Goal: Task Accomplishment & Management: Manage account settings

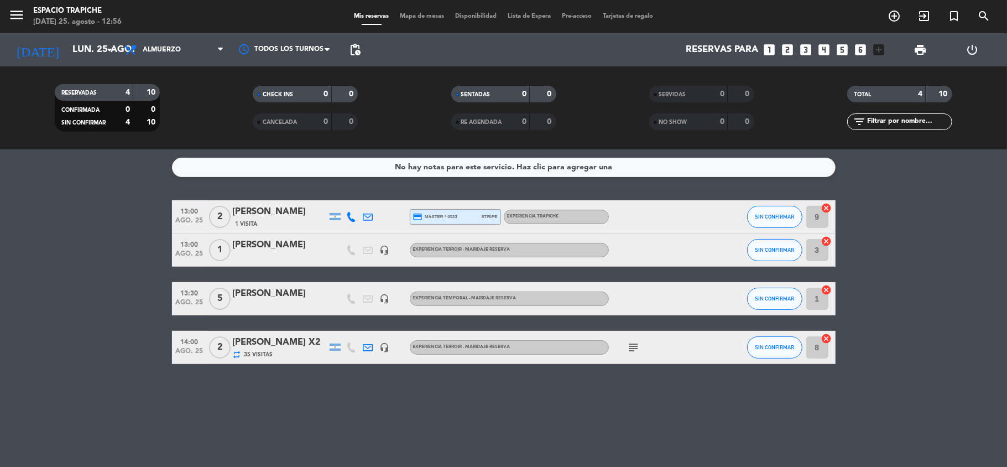
click at [97, 277] on bookings-row "13:00 [DATE] 2 [PERSON_NAME] 1 Visita credit_card master * 0523 stripe Experien…" at bounding box center [503, 282] width 1007 height 164
click at [284, 257] on div at bounding box center [280, 257] width 94 height 9
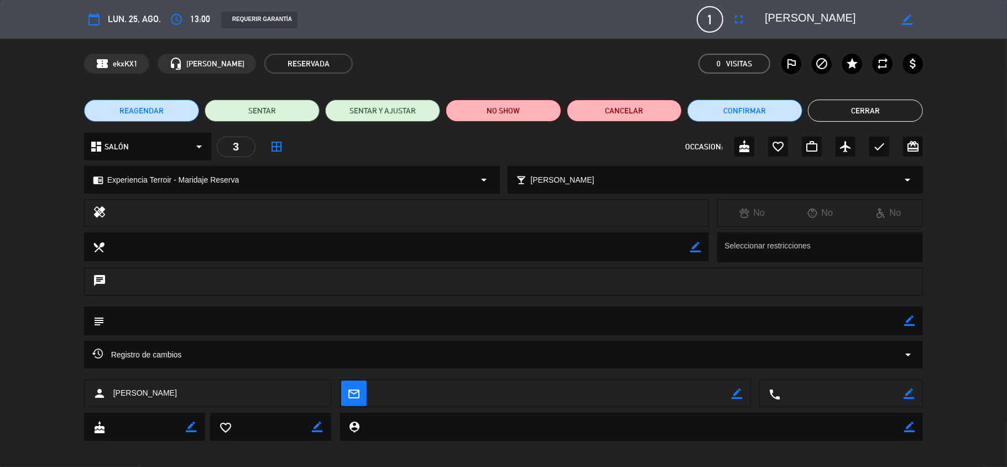
click at [158, 113] on edit-booking-info-modal "calendar_today lun. 25, ago. access_time 13:00 REQUERIR GARANTÍA 1 [PERSON_NAME…" at bounding box center [503, 233] width 1007 height 467
click at [158, 113] on span "REAGENDAR" at bounding box center [141, 111] width 44 height 12
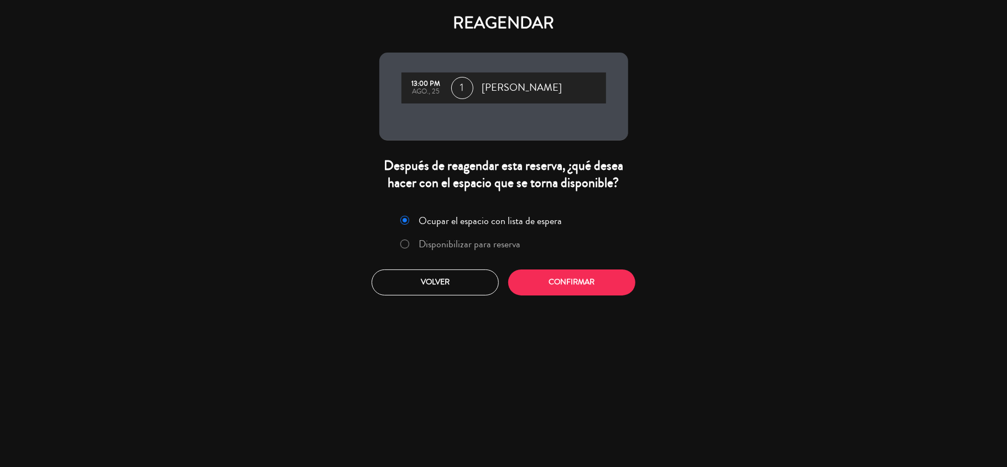
click at [447, 244] on label "Disponibilizar para reserva" at bounding box center [470, 244] width 102 height 10
click at [535, 293] on button "Confirmar" at bounding box center [571, 282] width 127 height 26
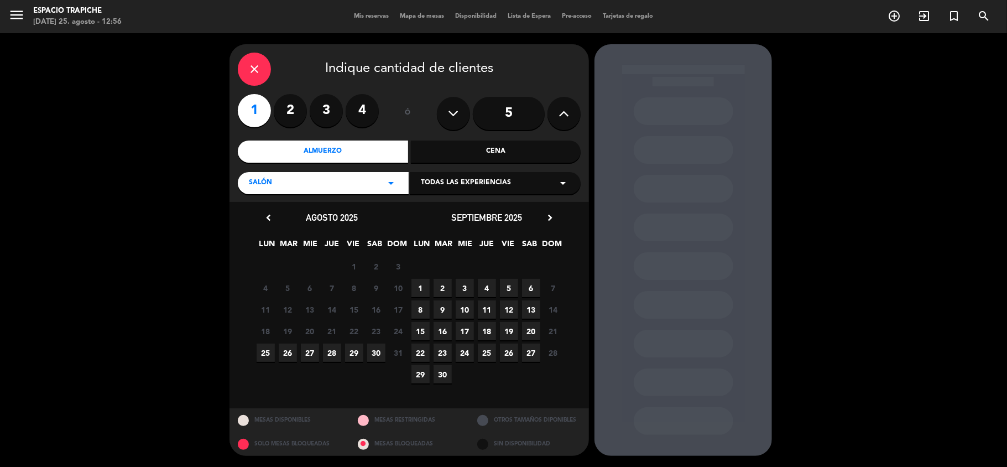
click at [312, 355] on span "27" at bounding box center [310, 352] width 18 height 18
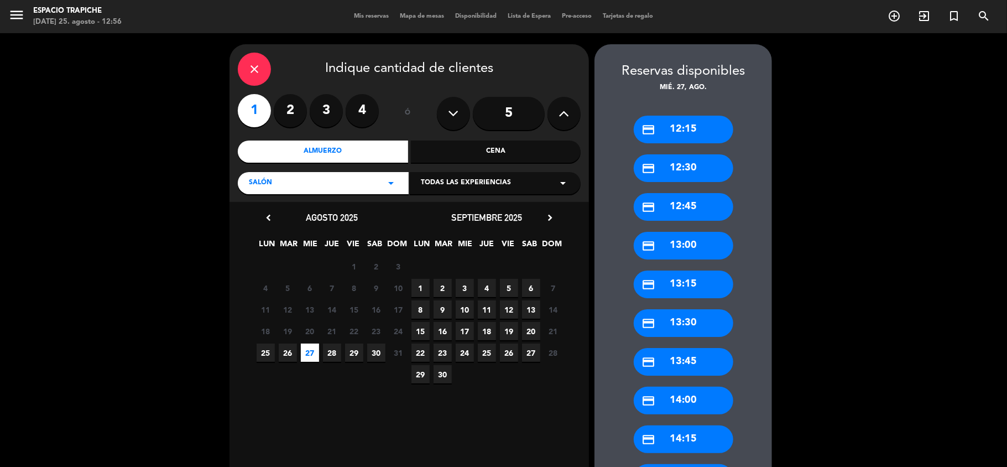
click at [655, 236] on div "credit_card 13:00" at bounding box center [684, 246] width 100 height 28
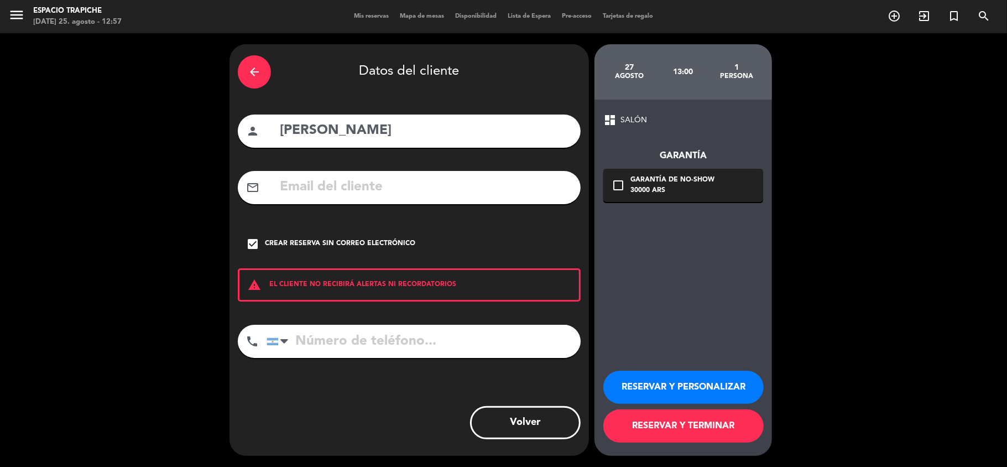
click at [670, 421] on button "RESERVAR Y TERMINAR" at bounding box center [683, 425] width 160 height 33
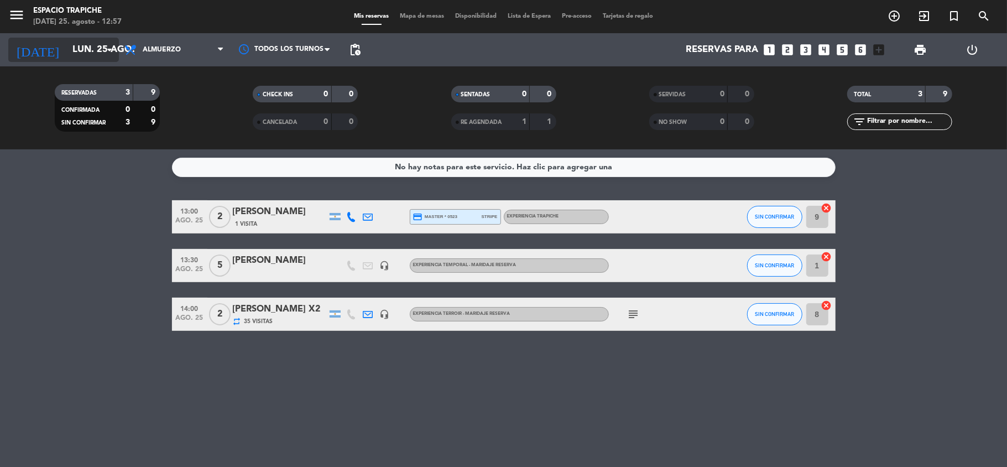
drag, startPoint x: 79, startPoint y: 65, endPoint x: 75, endPoint y: 45, distance: 19.6
click at [75, 45] on div "[DATE] [DATE] arrow_drop_down" at bounding box center [63, 49] width 111 height 33
click at [75, 45] on input "lun. 25 ago." at bounding box center [126, 50] width 119 height 22
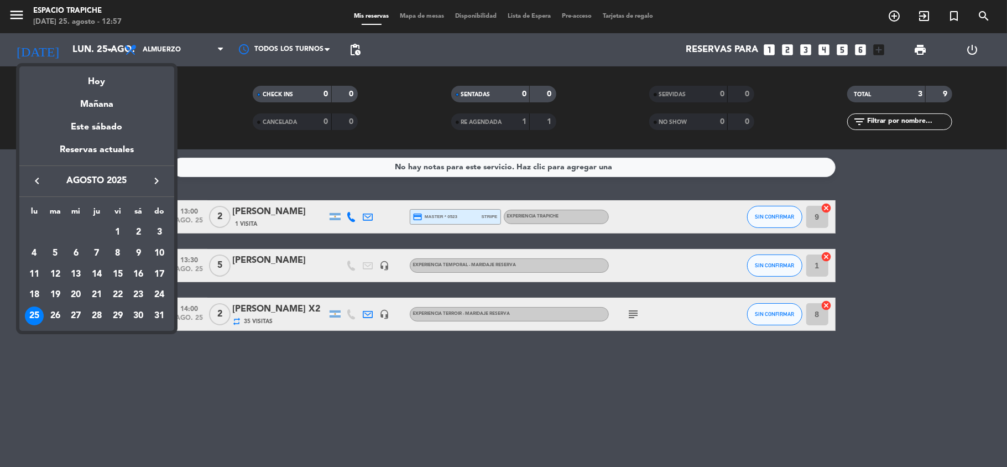
click at [12, 10] on div at bounding box center [503, 233] width 1007 height 467
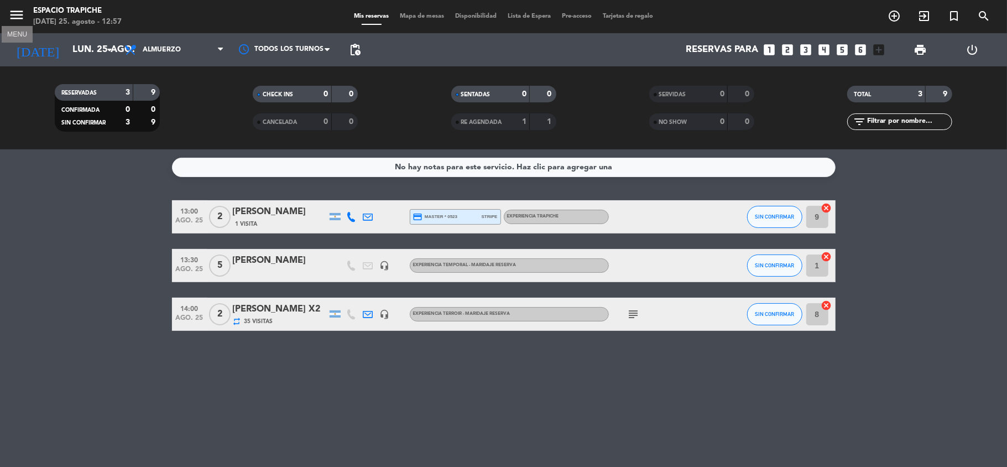
click at [12, 10] on icon "menu" at bounding box center [16, 15] width 17 height 17
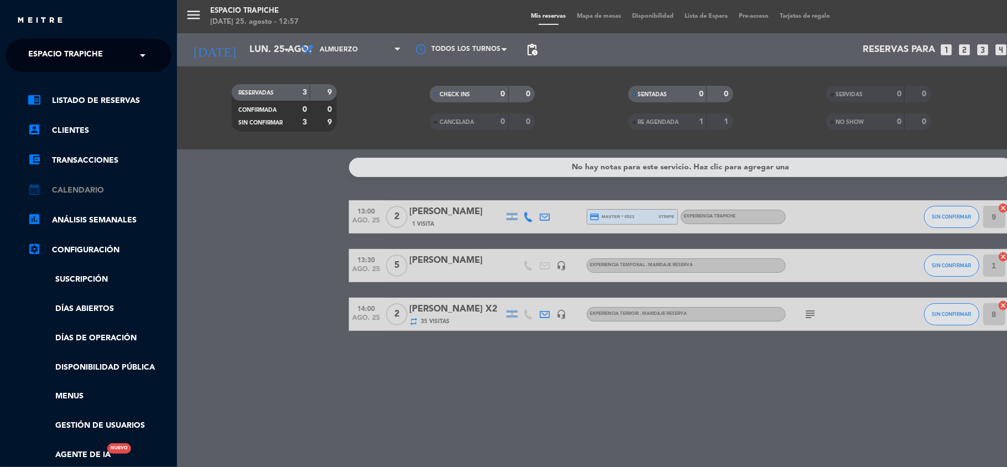
click at [66, 188] on link "calendar_month Calendario" at bounding box center [100, 190] width 144 height 13
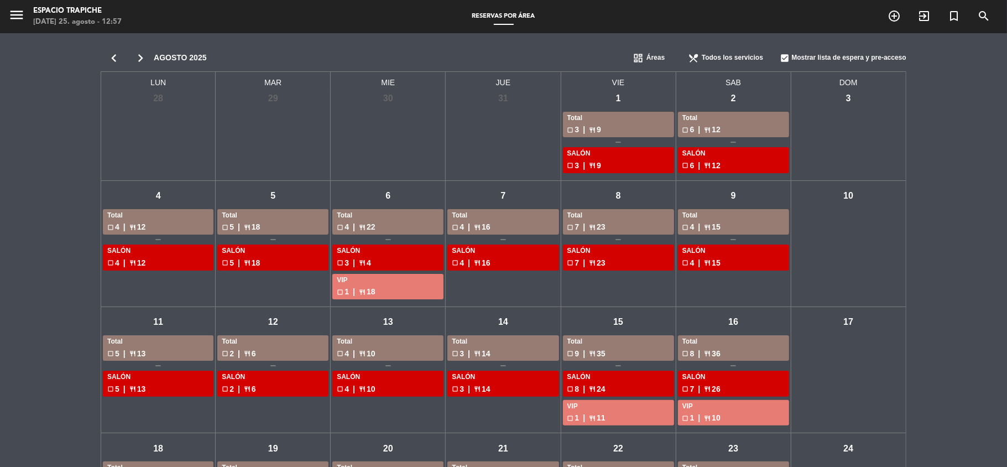
click at [38, 279] on div "chevron_left chevron_right [DATE] dashboard Áreas restaurant_menu Todos los ser…" at bounding box center [503, 365] width 1007 height 664
click at [136, 59] on icon "chevron_right" at bounding box center [140, 57] width 27 height 15
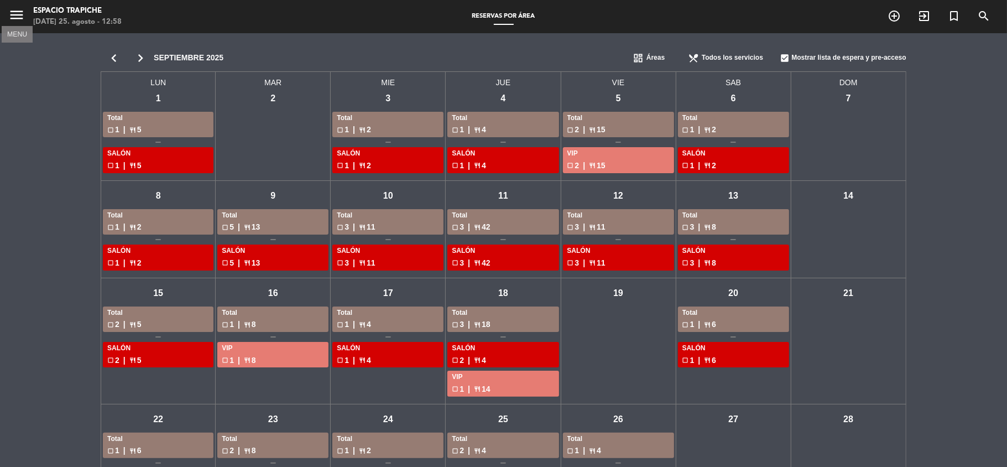
click at [14, 18] on icon "menu" at bounding box center [16, 15] width 17 height 17
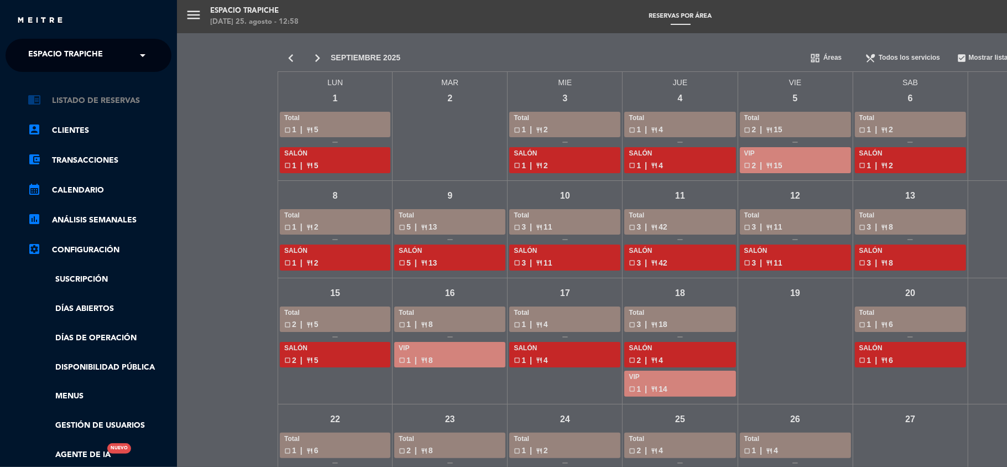
click at [56, 100] on link "chrome_reader_mode Listado de Reservas" at bounding box center [100, 100] width 144 height 13
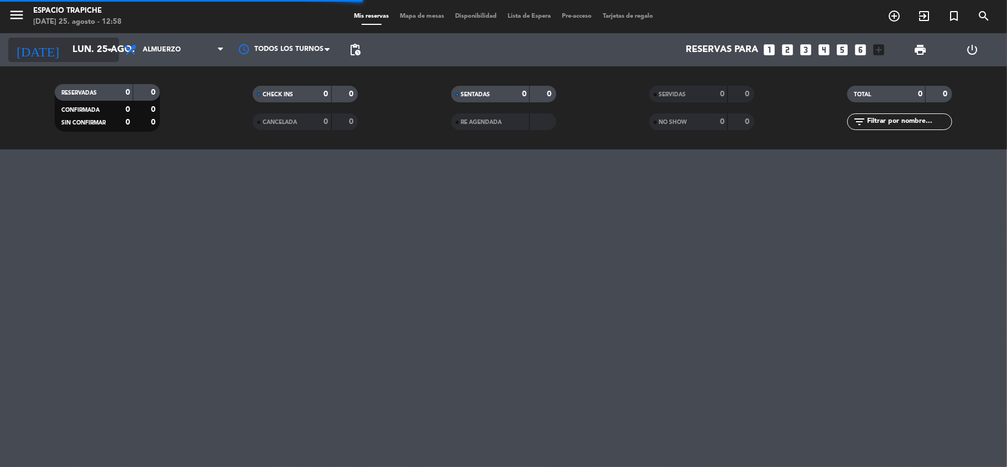
click at [67, 60] on input "lun. 25 ago." at bounding box center [126, 50] width 119 height 22
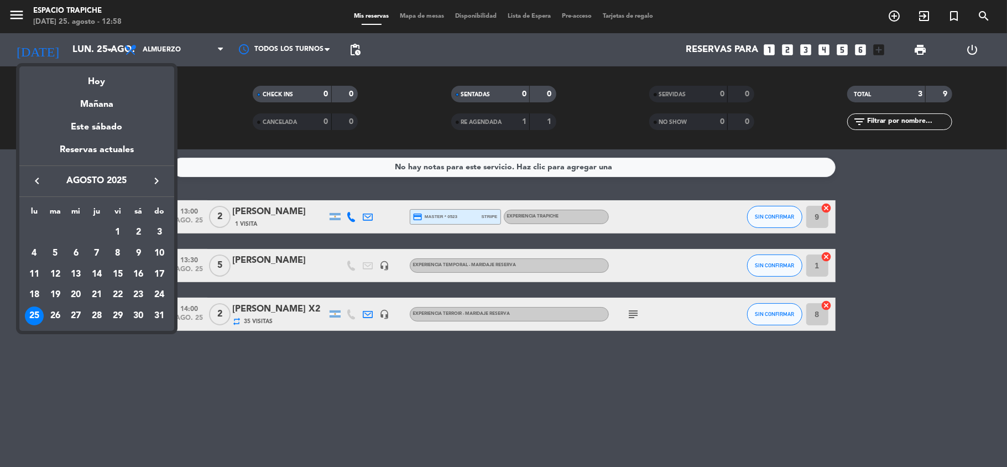
click at [153, 184] on icon "keyboard_arrow_right" at bounding box center [156, 180] width 13 height 13
click at [94, 270] on div "11" at bounding box center [96, 274] width 19 height 19
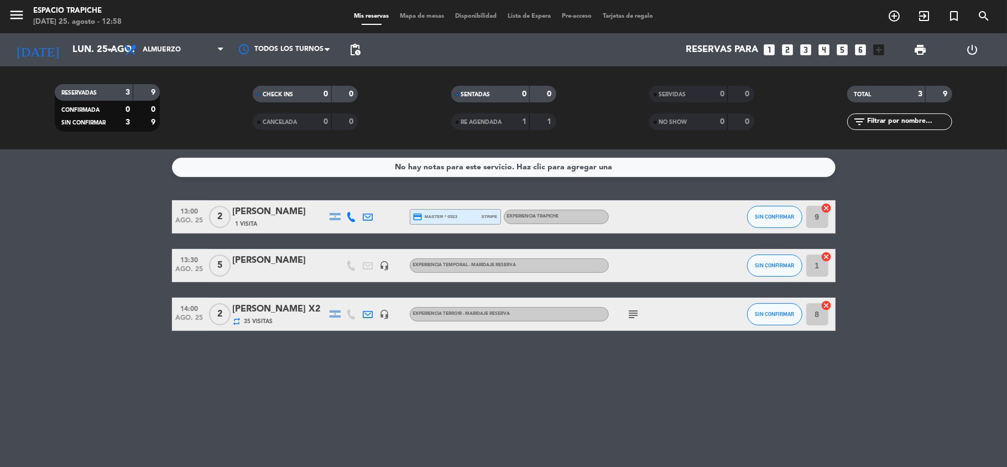
type input "[DEMOGRAPHIC_DATA][DATE]"
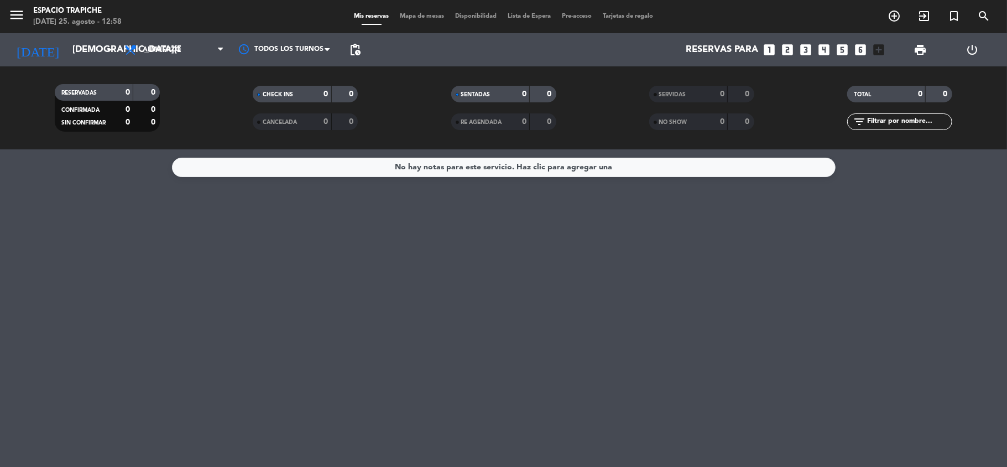
click at [109, 246] on div "No hay notas para este servicio. Haz clic para agregar una" at bounding box center [503, 307] width 1007 height 317
drag, startPoint x: 176, startPoint y: 47, endPoint x: 180, endPoint y: 29, distance: 18.2
click at [180, 29] on div "menu Espacio Trapiche [DATE] 25. agosto - 12:58 Mis reservas Mapa de mesas Disp…" at bounding box center [503, 74] width 1007 height 149
click at [177, 46] on span "Almuerzo" at bounding box center [162, 50] width 38 height 8
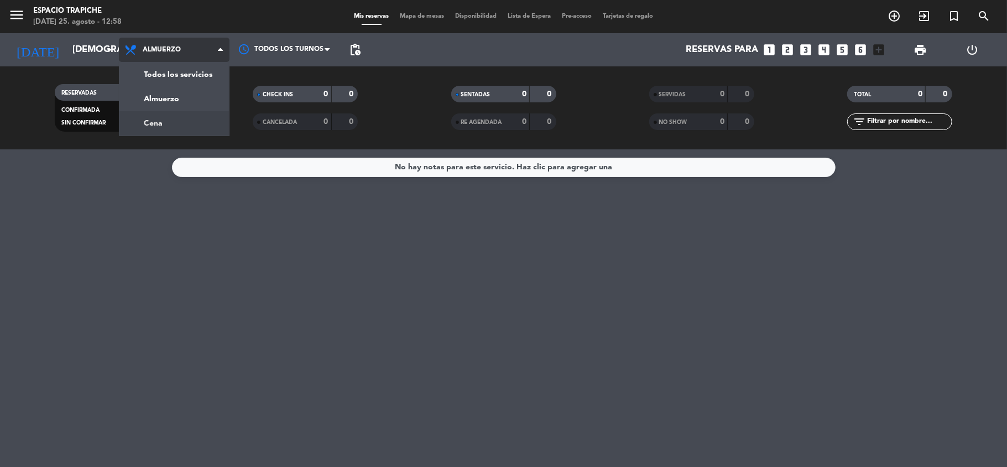
click at [150, 126] on div "menu Espacio Trapiche [DATE] 25. agosto - 12:58 Mis reservas Mapa de mesas Disp…" at bounding box center [503, 74] width 1007 height 149
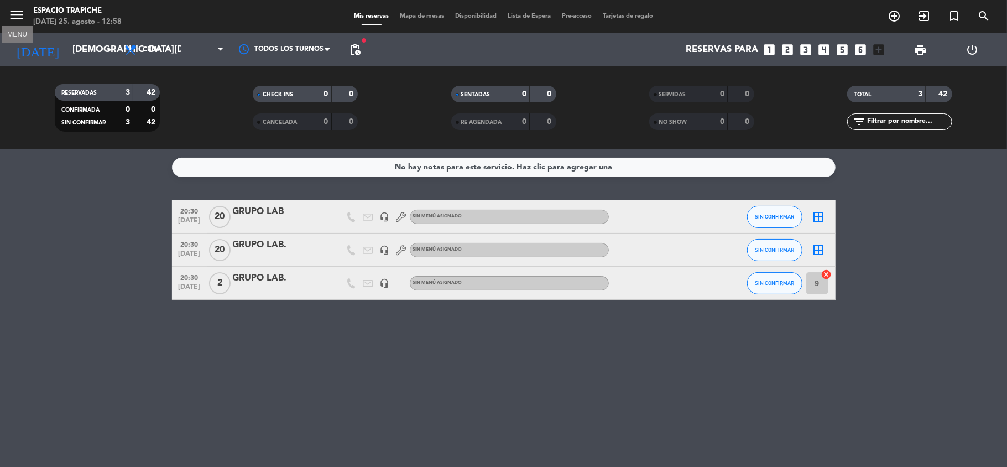
click at [19, 8] on icon "menu" at bounding box center [16, 15] width 17 height 17
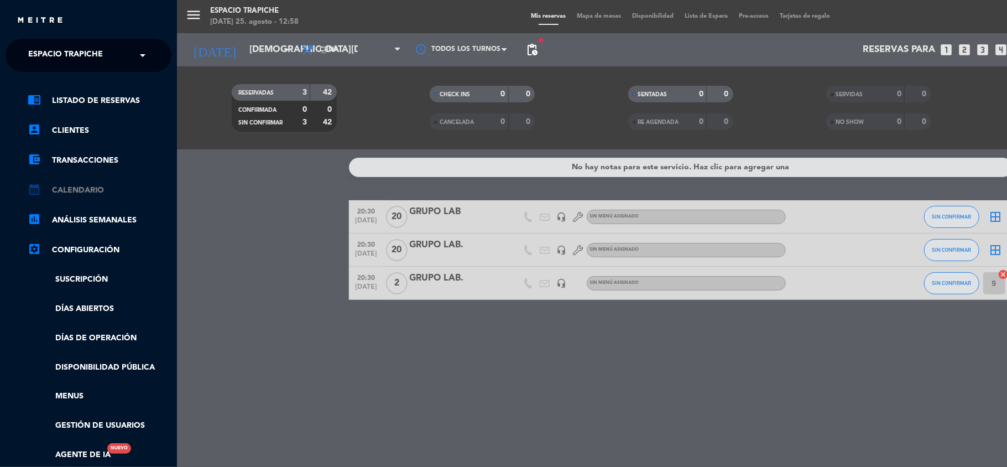
click at [80, 191] on link "calendar_month Calendario" at bounding box center [100, 190] width 144 height 13
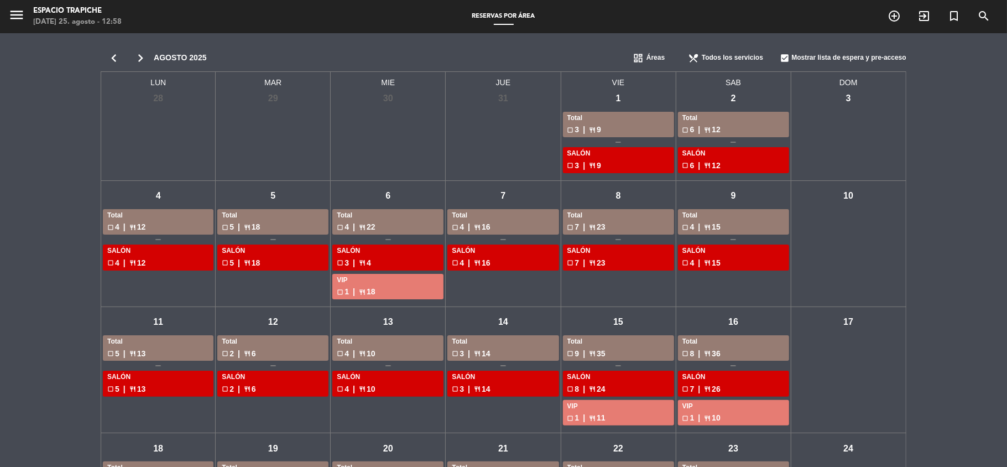
click at [138, 51] on icon "chevron_right" at bounding box center [140, 57] width 27 height 15
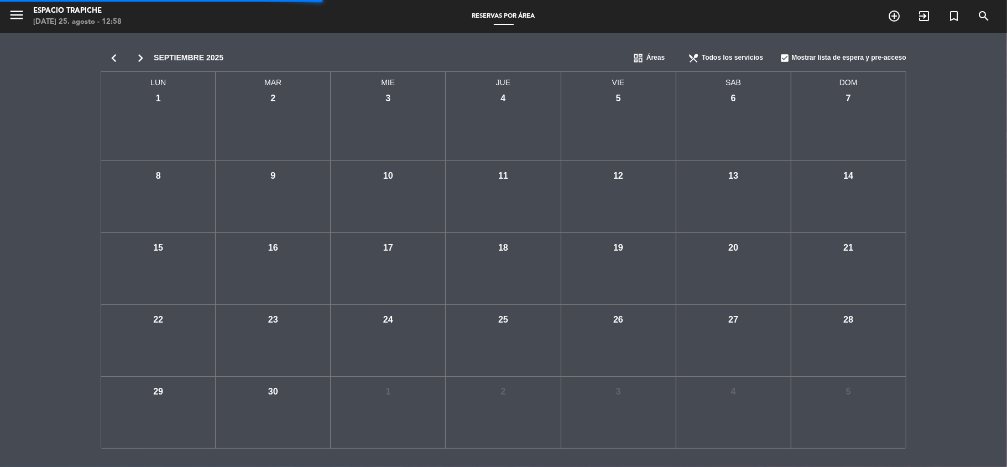
click at [29, 169] on div "chevron_left chevron_right [DATE] dashboard Áreas restaurant_menu Todos los ser…" at bounding box center [503, 246] width 1007 height 426
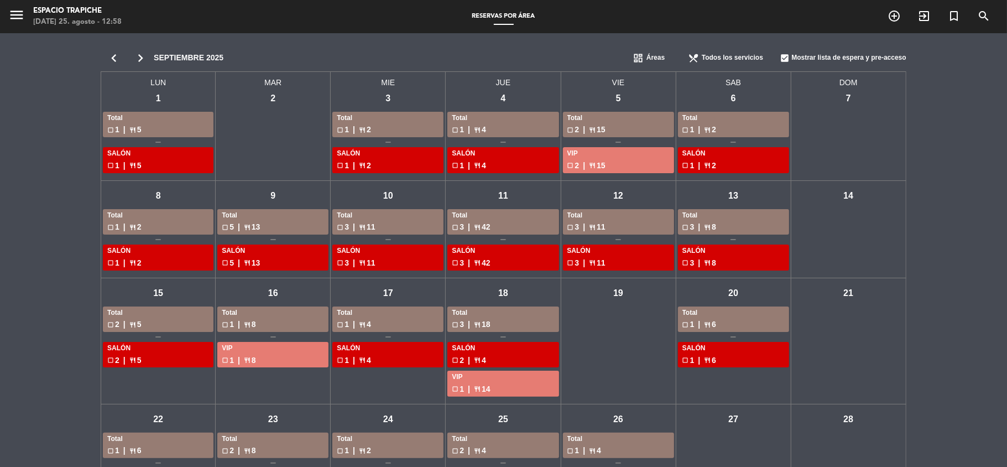
scroll to position [29, 0]
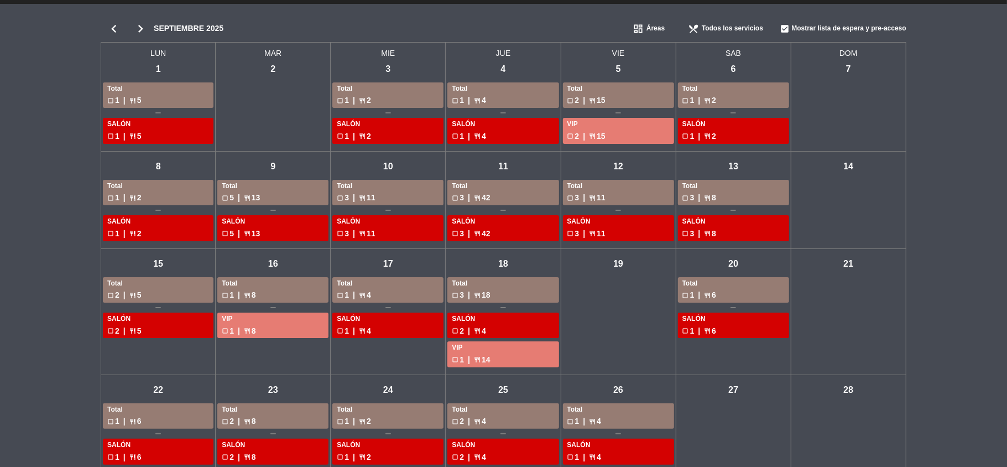
click at [20, 180] on div "chevron_left chevron_right [DATE] dashboard Áreas restaurant_menu Todos los ser…" at bounding box center [503, 292] width 1007 height 576
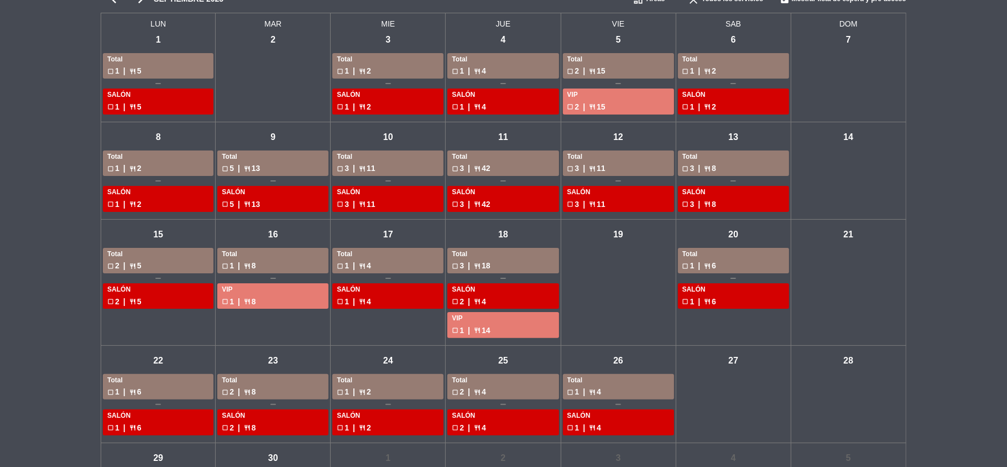
scroll to position [0, 0]
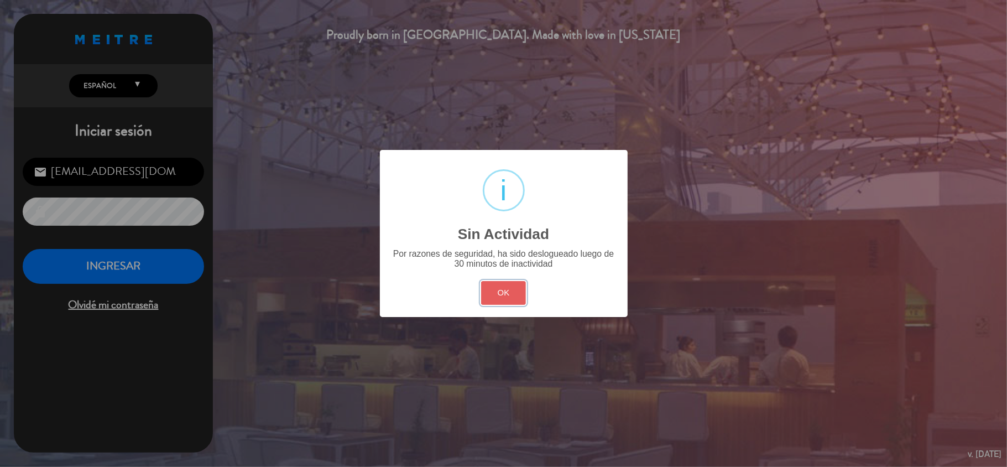
click at [513, 301] on button "OK" at bounding box center [503, 293] width 45 height 24
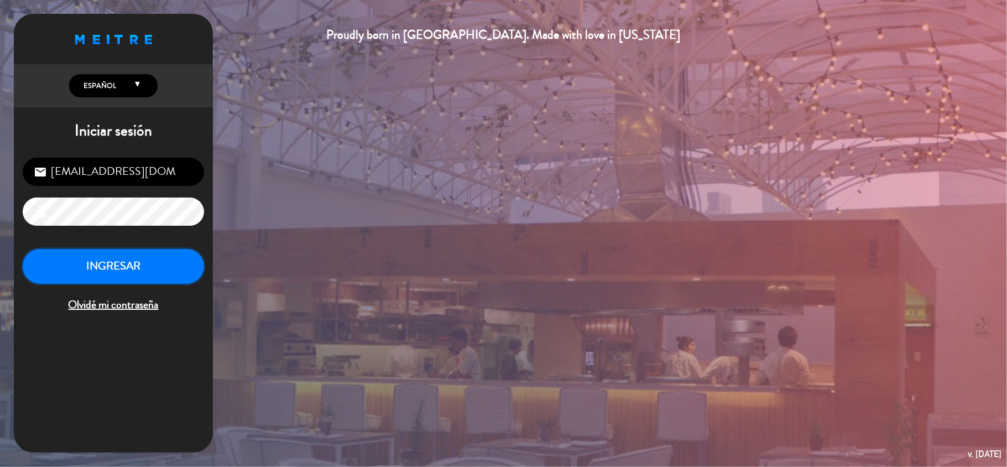
click at [164, 265] on button "INGRESAR" at bounding box center [113, 266] width 181 height 35
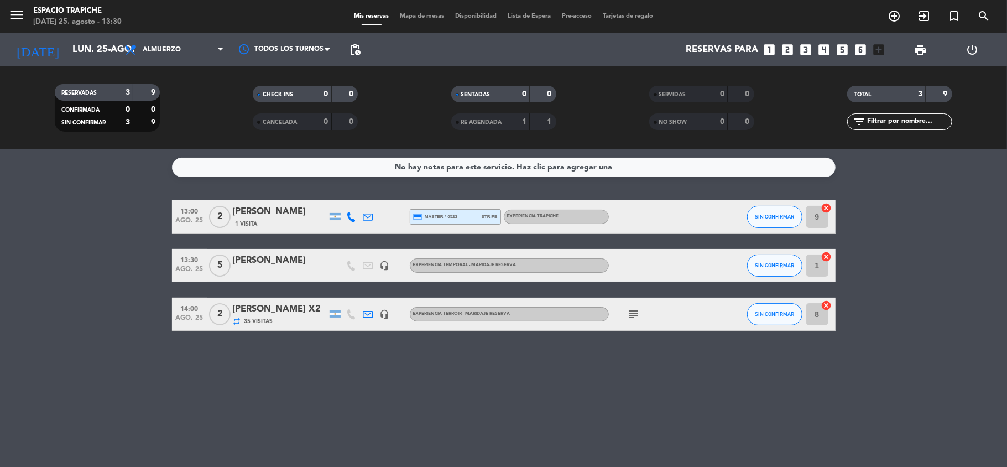
click at [353, 217] on icon at bounding box center [352, 217] width 10 height 10
click at [344, 197] on span "Copiar" at bounding box center [343, 198] width 23 height 12
click at [76, 58] on input "lun. 25 ago." at bounding box center [126, 50] width 119 height 22
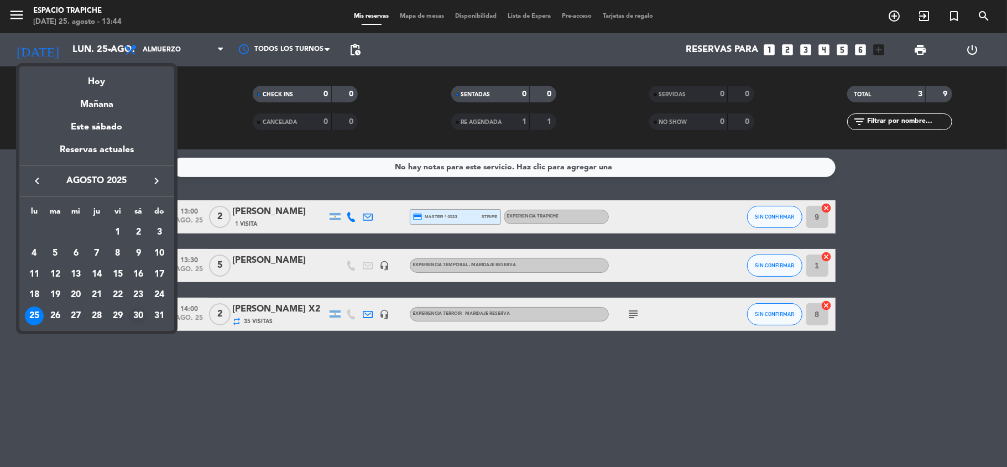
click at [133, 320] on div "30" at bounding box center [138, 315] width 19 height 19
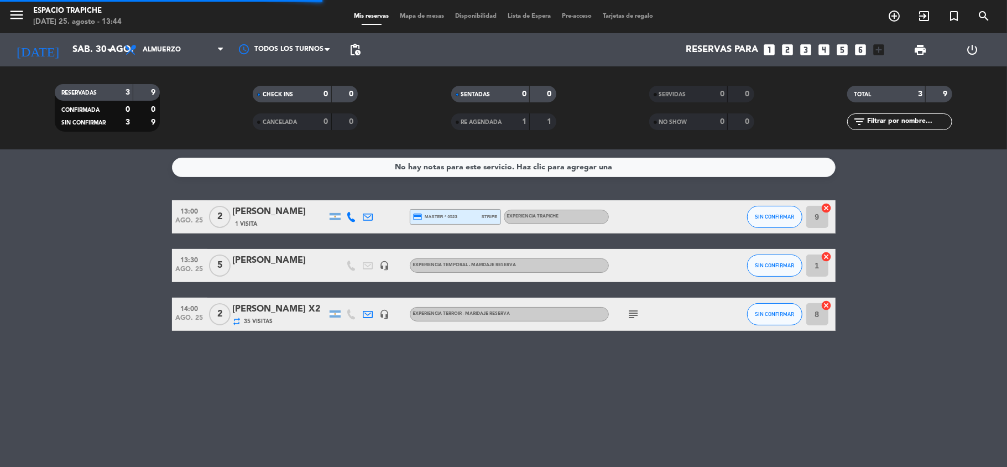
click at [70, 291] on bookings-row "13:00 [DATE] 2 [PERSON_NAME] 1 Visita credit_card master * 0523 stripe Experien…" at bounding box center [503, 265] width 1007 height 130
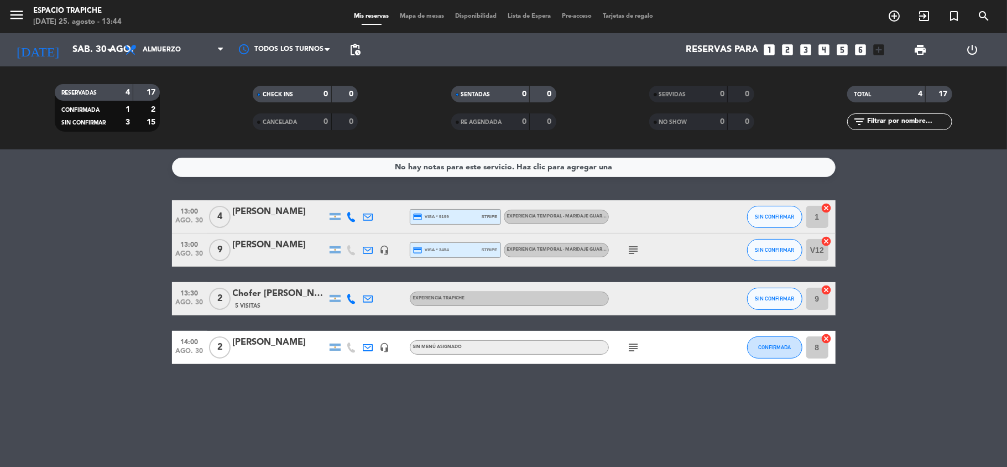
click at [631, 246] on icon "subject" at bounding box center [633, 249] width 13 height 13
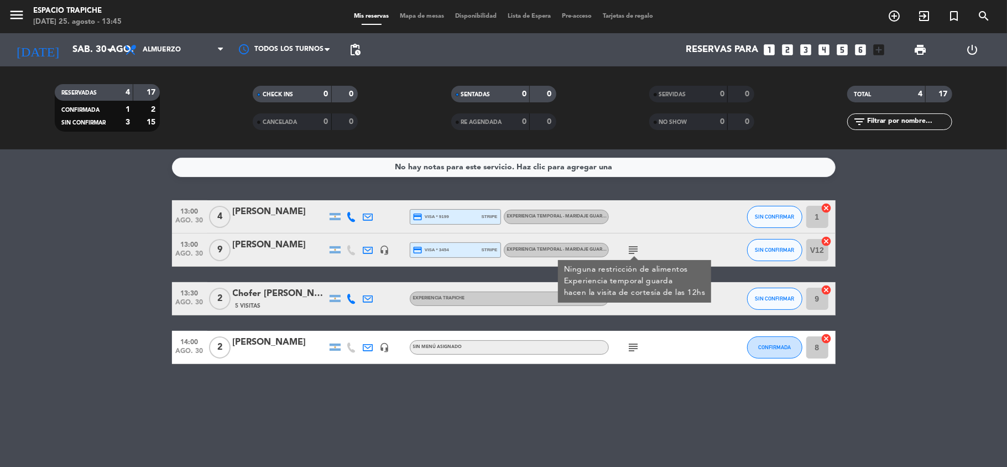
drag, startPoint x: 574, startPoint y: 389, endPoint x: 628, endPoint y: 354, distance: 64.4
click at [628, 354] on div "No hay notas para este servicio. Haz clic para agregar una 13:00 [DATE] 4 [PERS…" at bounding box center [503, 307] width 1007 height 317
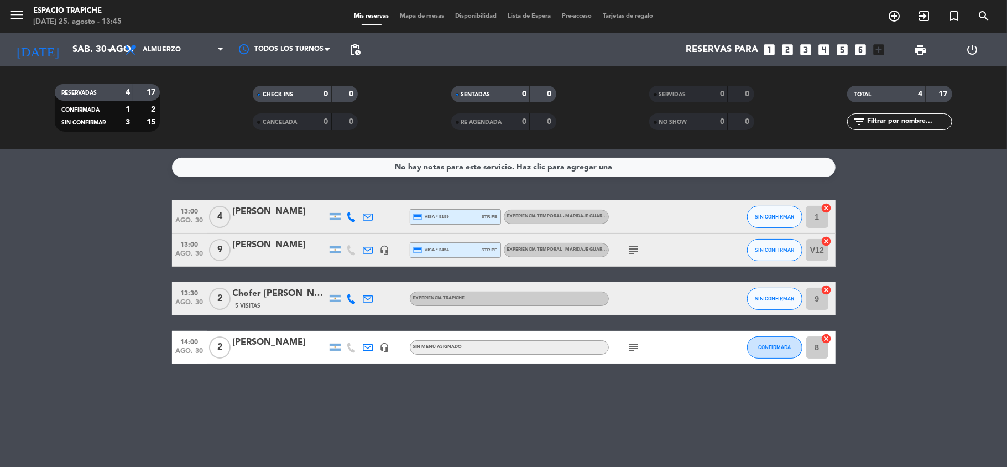
click at [628, 354] on div "subject" at bounding box center [659, 347] width 100 height 33
click at [629, 347] on icon "subject" at bounding box center [633, 347] width 13 height 13
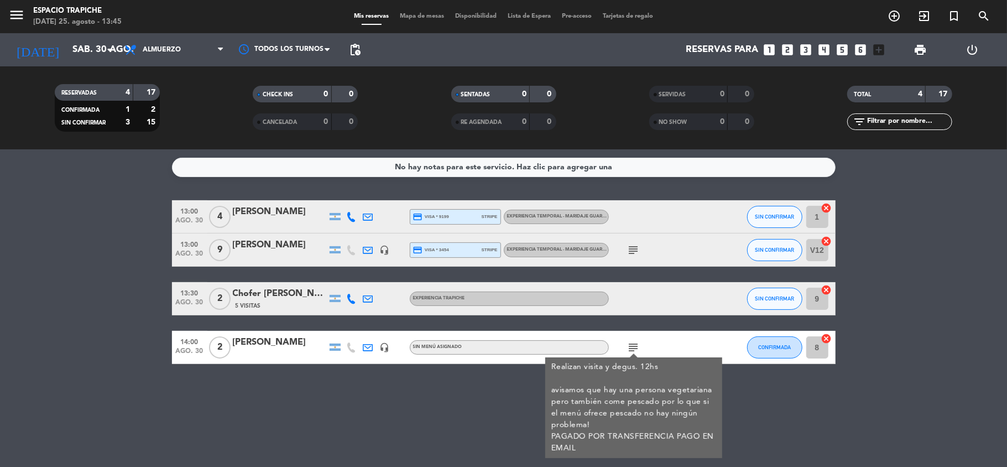
click at [159, 417] on div "No hay notas para este servicio. Haz clic para agregar una 13:00 [DATE] 4 [PERS…" at bounding box center [503, 307] width 1007 height 317
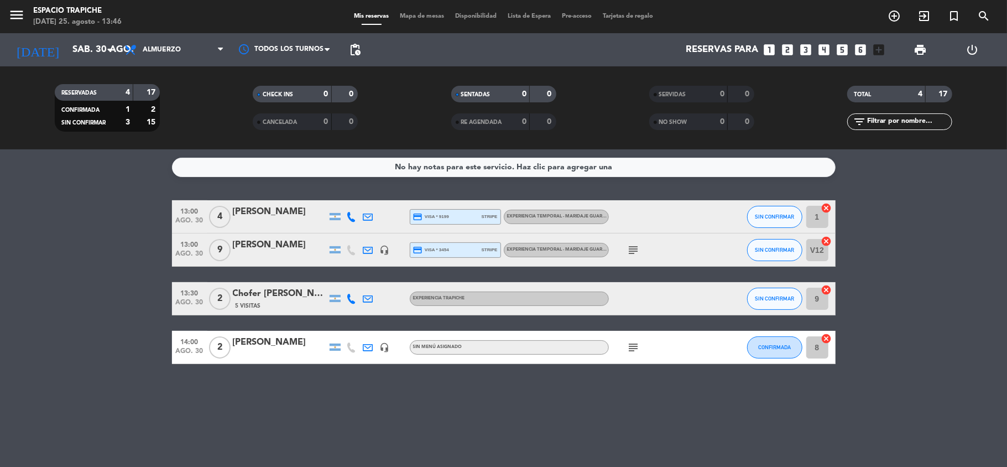
click at [107, 306] on bookings-row "13:00 [DATE] 4 [PERSON_NAME] credit_card visa * 9199 stripe Experiencia Tempora…" at bounding box center [503, 282] width 1007 height 164
click at [637, 346] on icon "subject" at bounding box center [633, 347] width 13 height 13
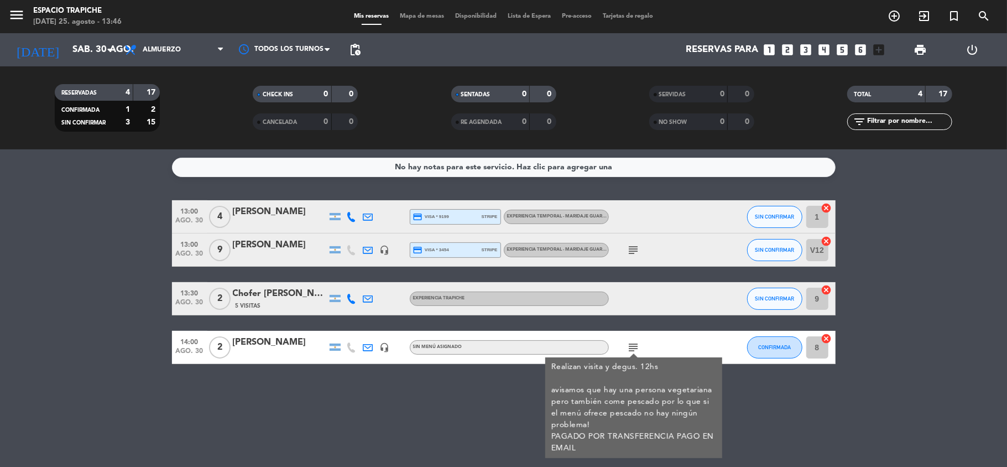
click at [71, 363] on bookings-row "13:00 [DATE] 4 [PERSON_NAME] credit_card visa * 9199 stripe Experiencia Tempora…" at bounding box center [503, 282] width 1007 height 164
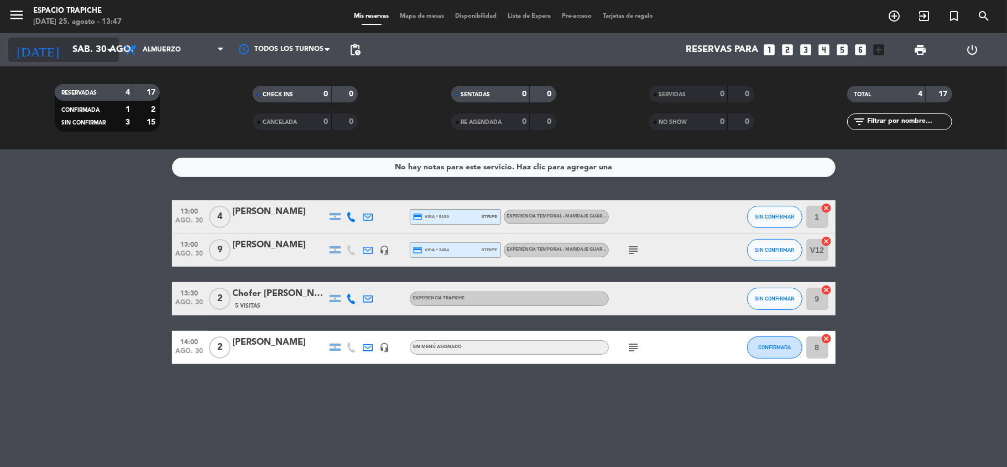
click at [87, 49] on input "sáb. 30 ago." at bounding box center [126, 50] width 119 height 22
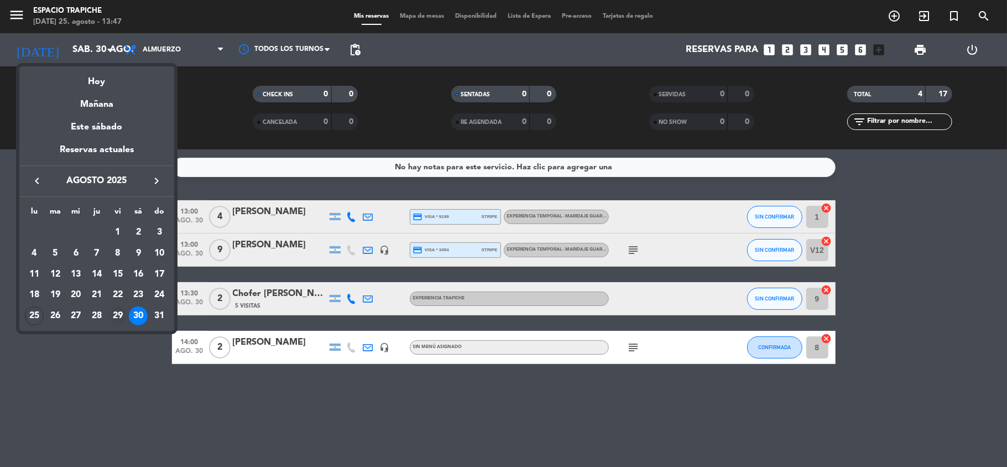
click at [116, 316] on div "29" at bounding box center [117, 315] width 19 height 19
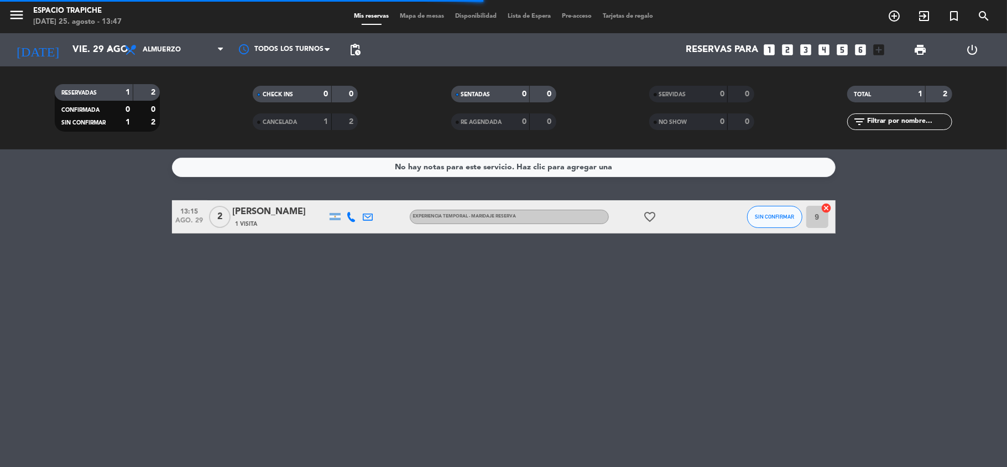
click at [116, 316] on div "No hay notas para este servicio. Haz clic para agregar una 13:15 [DATE] 2 [PERS…" at bounding box center [503, 307] width 1007 height 317
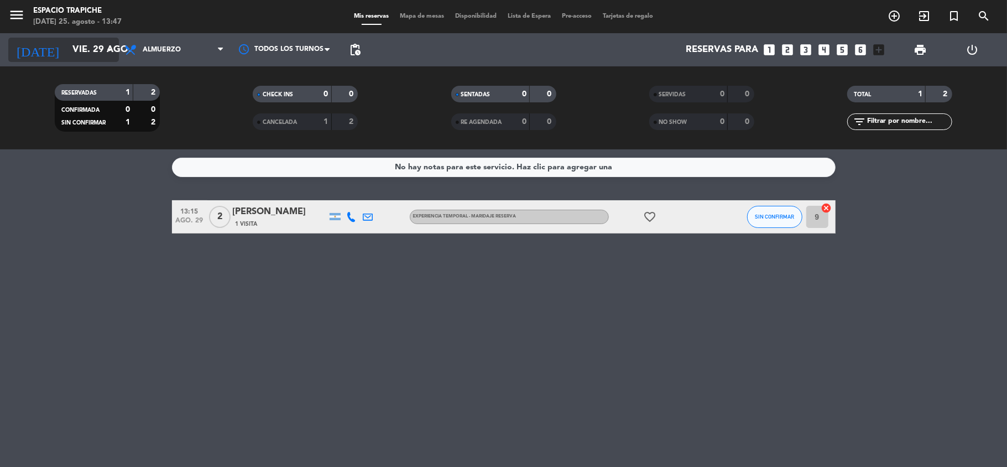
click at [87, 49] on input "vie. 29 ago." at bounding box center [126, 50] width 119 height 22
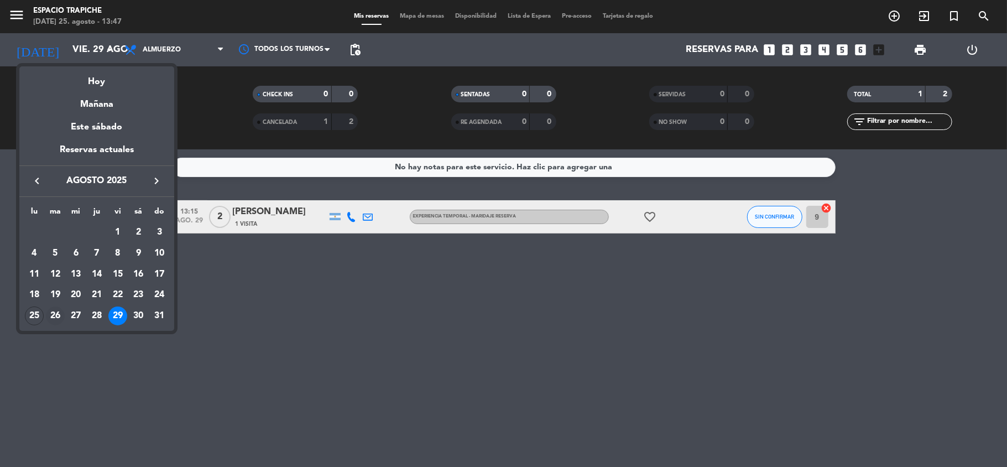
click at [54, 315] on div "26" at bounding box center [55, 315] width 19 height 19
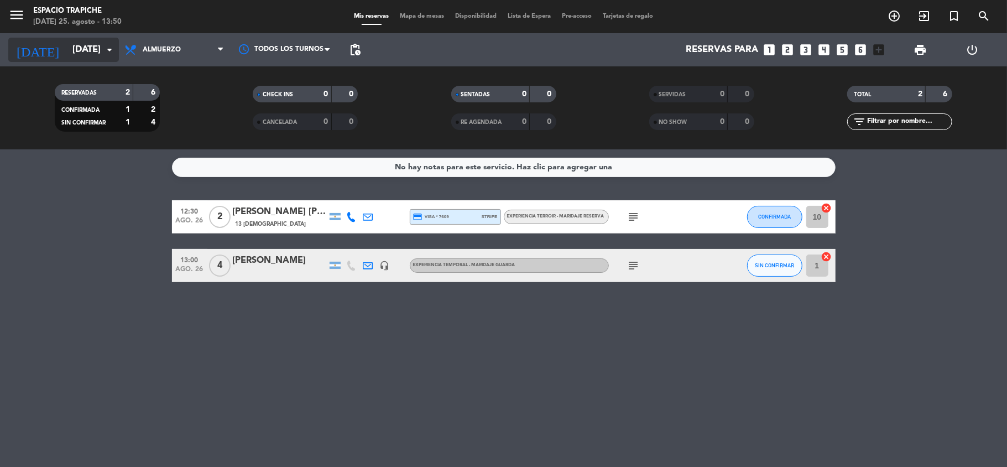
click at [81, 55] on input "[DATE]" at bounding box center [126, 50] width 119 height 22
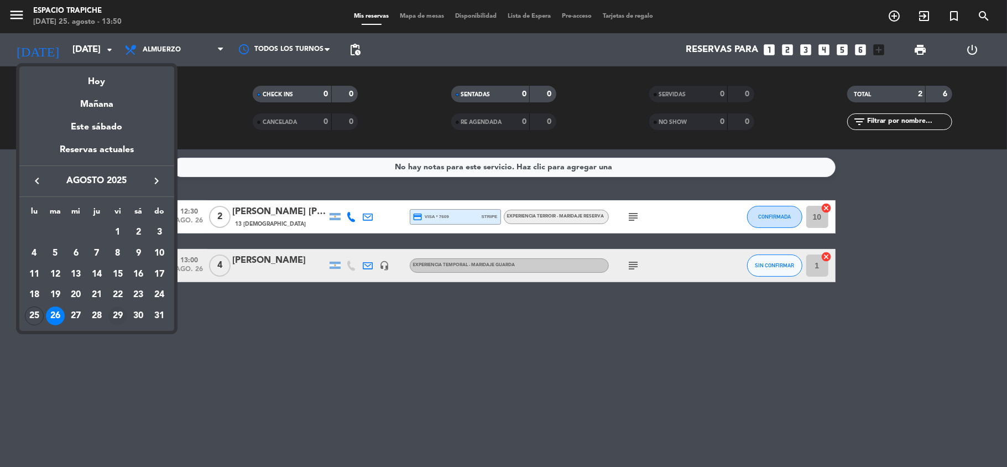
click at [119, 310] on div "29" at bounding box center [117, 315] width 19 height 19
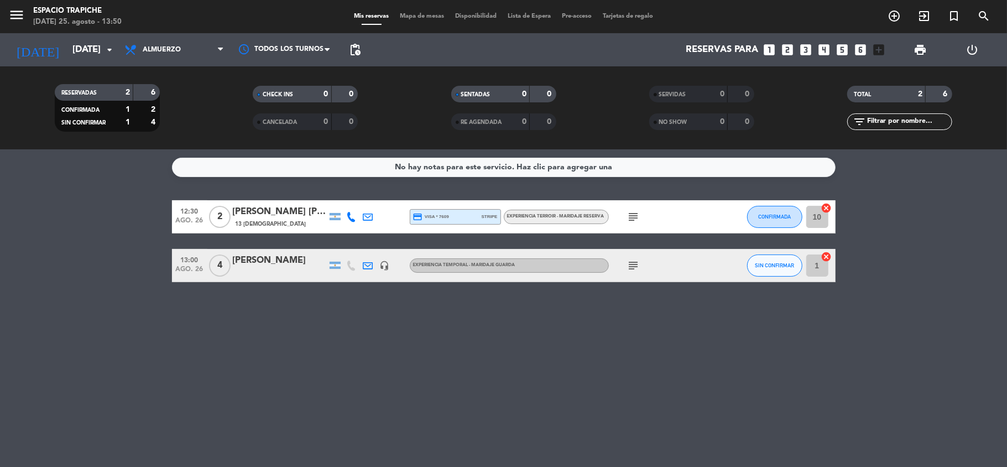
type input "vie. 29 ago."
